Goal: Task Accomplishment & Management: Use online tool/utility

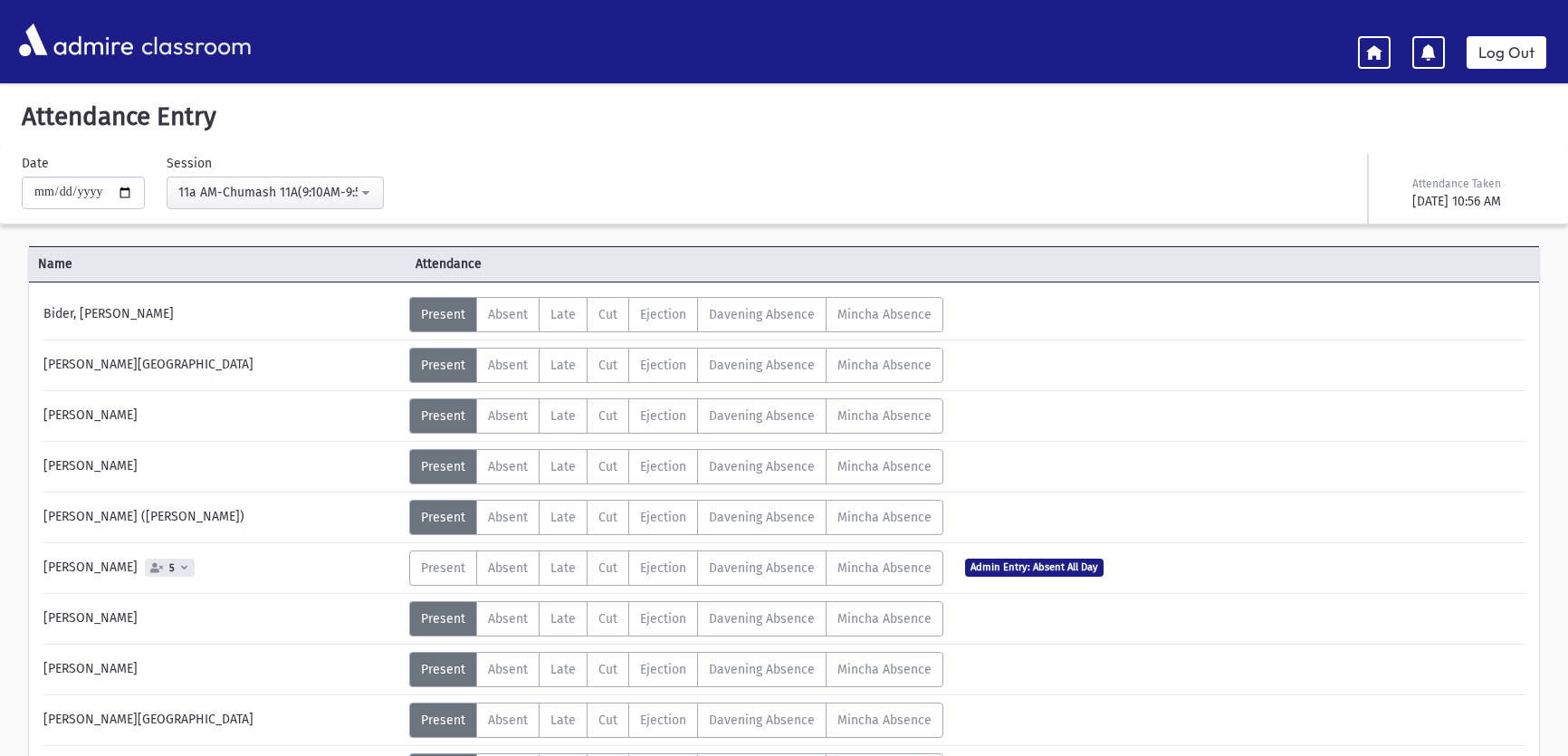
select select "****"
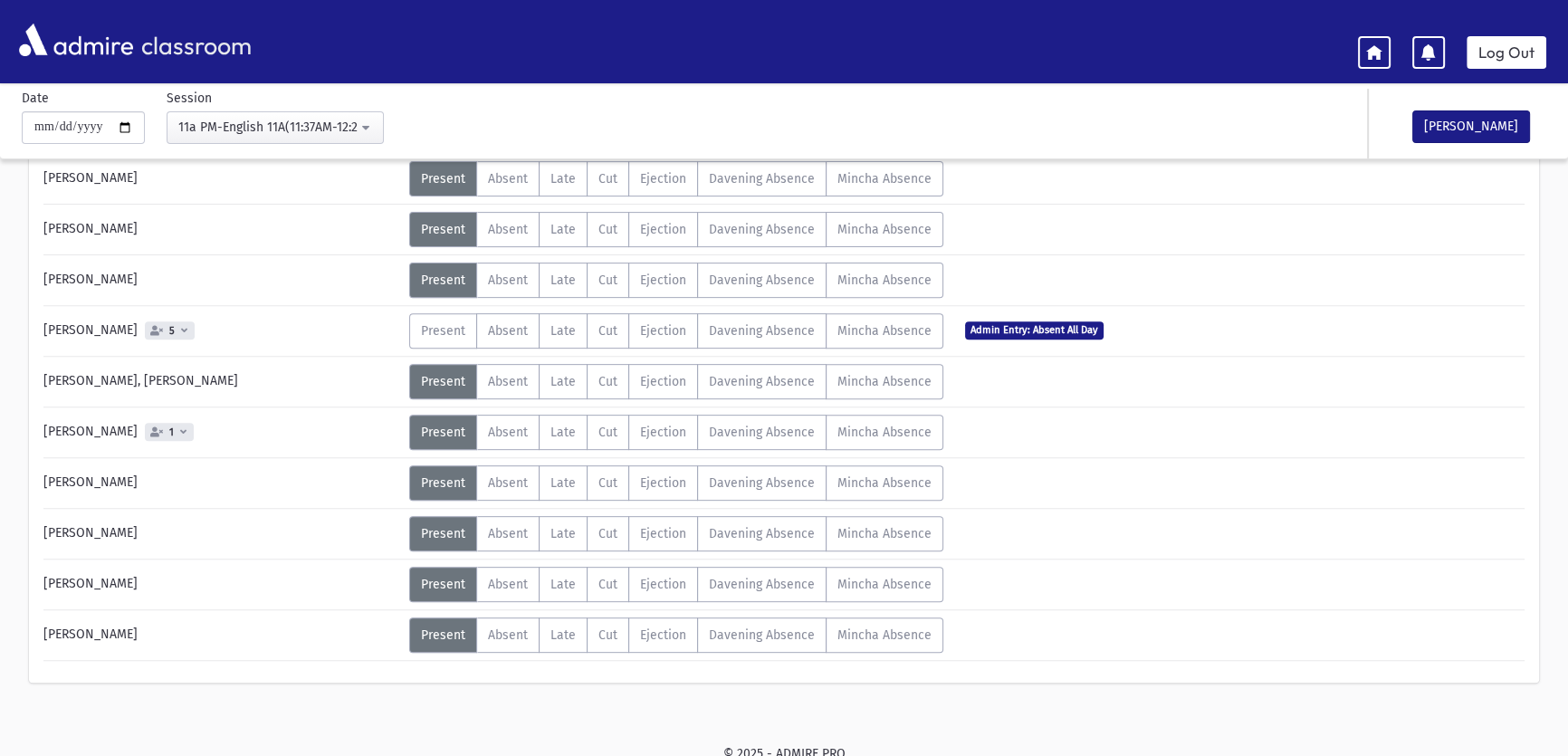
scroll to position [798, 0]
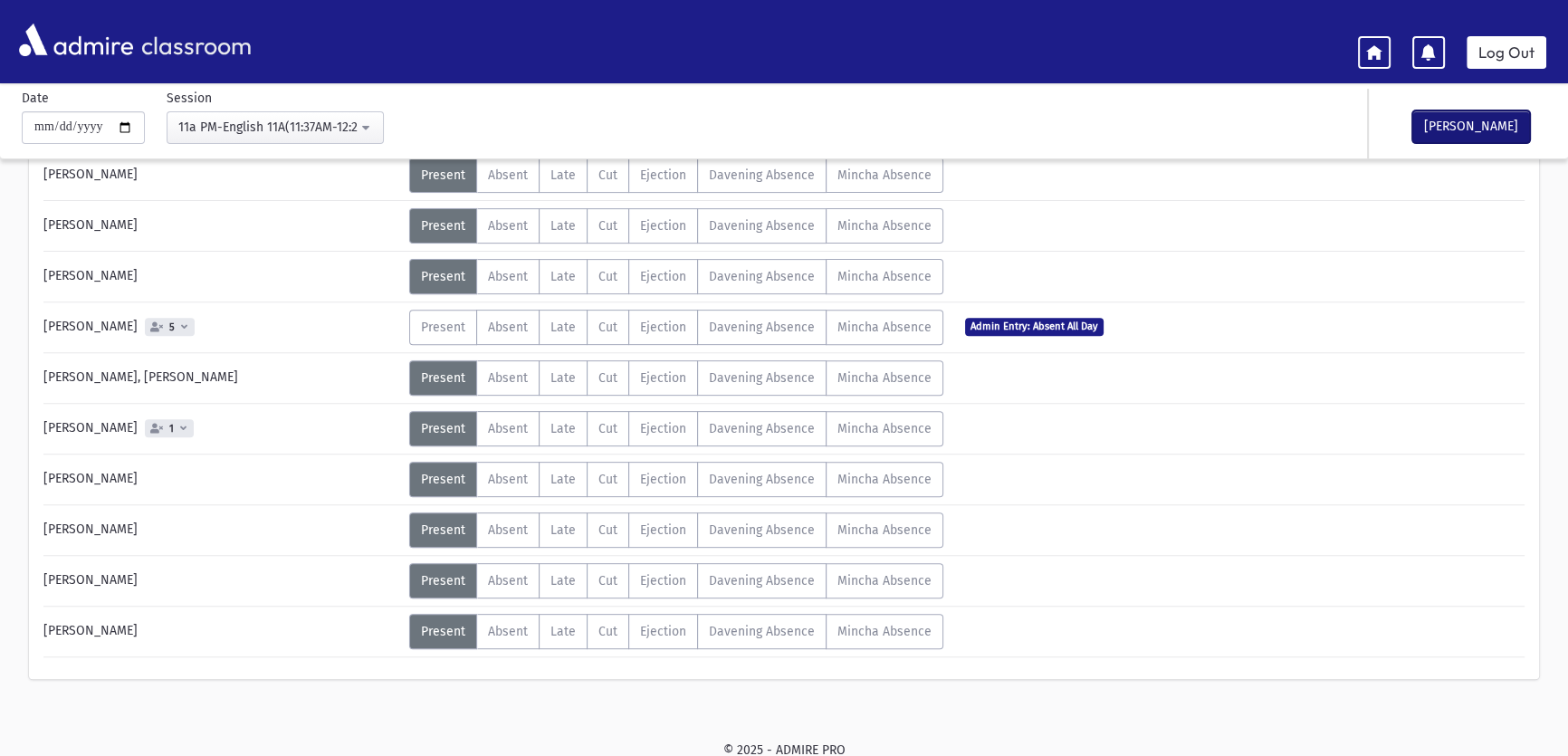
click at [1489, 129] on button "[PERSON_NAME]" at bounding box center [1470, 126] width 118 height 33
